Goal: Find specific page/section: Find specific page/section

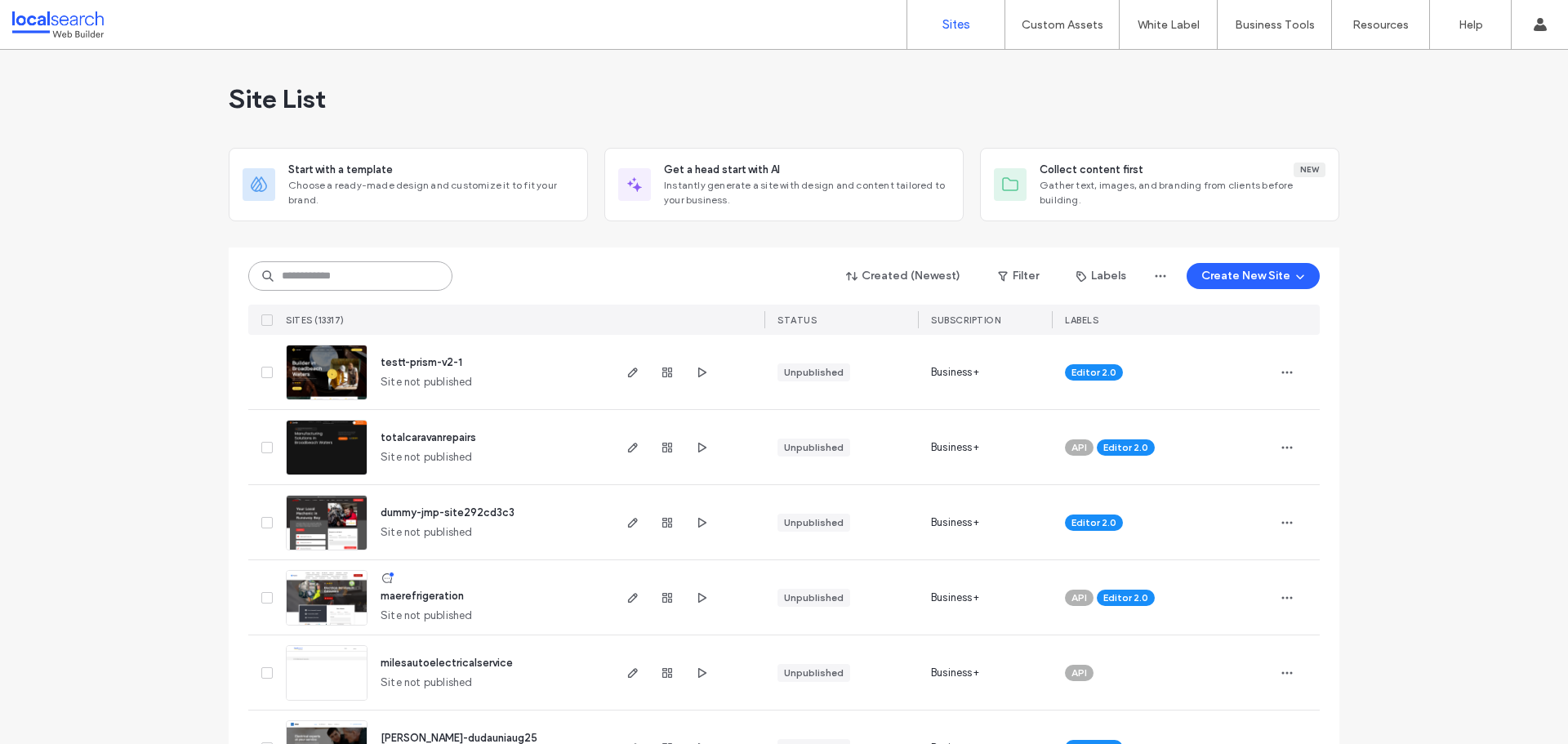
click at [312, 287] on input at bounding box center [350, 276] width 204 height 29
paste input "********"
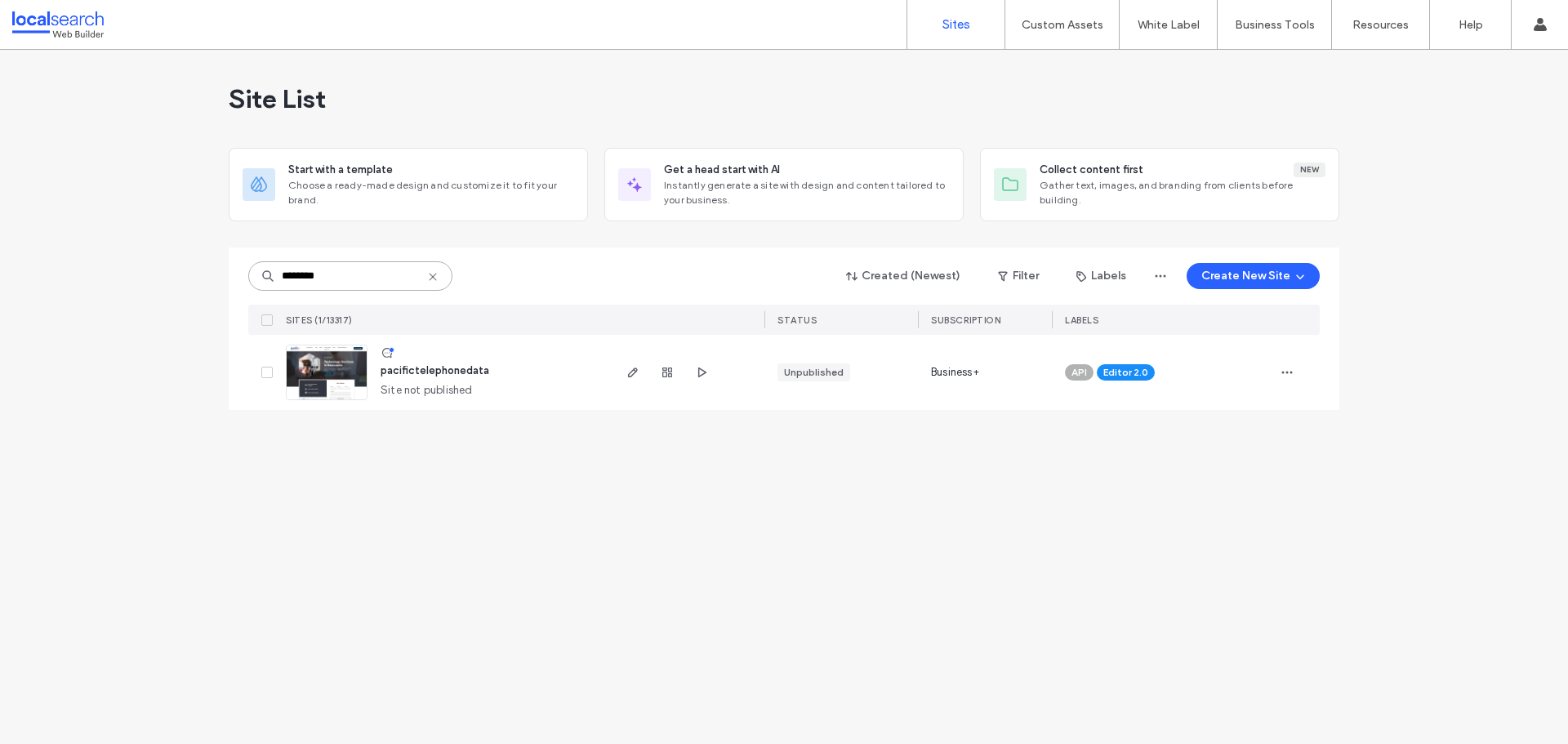
type input "********"
click at [428, 369] on span "pacifictelephonedata" at bounding box center [435, 370] width 108 height 12
